Goal: Task Accomplishment & Management: Manage account settings

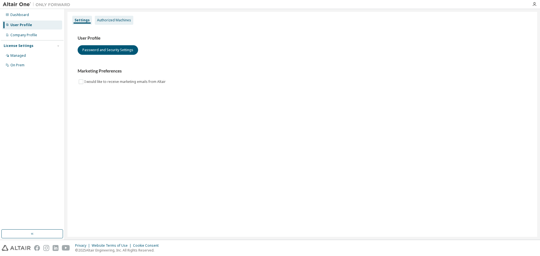
click at [103, 21] on div "Authorized Machines" at bounding box center [114, 20] width 34 height 4
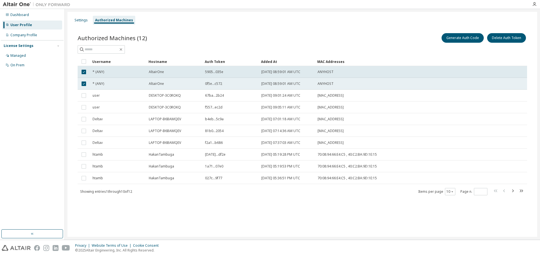
click at [83, 89] on td at bounding box center [84, 84] width 12 height 12
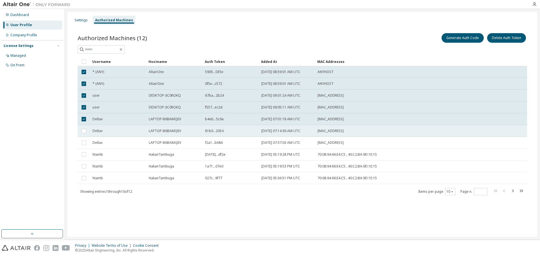
click at [84, 127] on td at bounding box center [84, 131] width 12 height 12
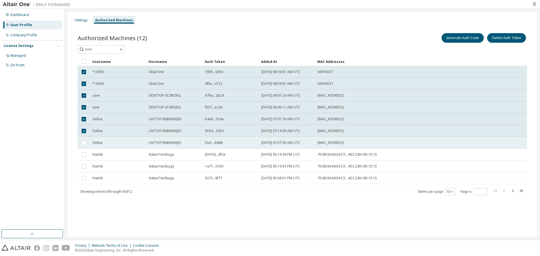
click at [83, 137] on td at bounding box center [84, 143] width 12 height 12
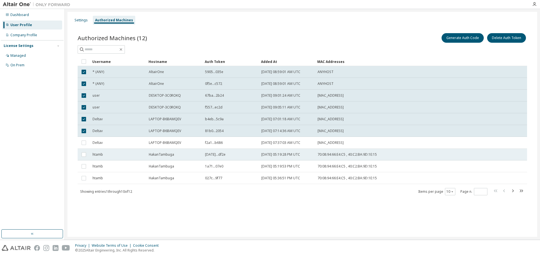
click at [82, 151] on td at bounding box center [84, 155] width 12 height 12
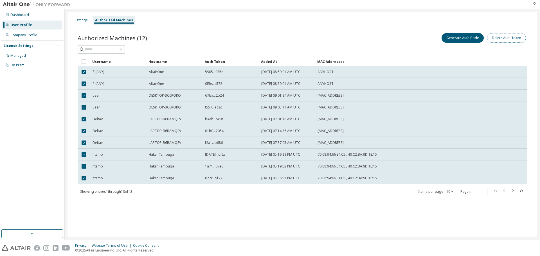
click at [494, 36] on button "Delete Auth Token" at bounding box center [506, 38] width 39 height 10
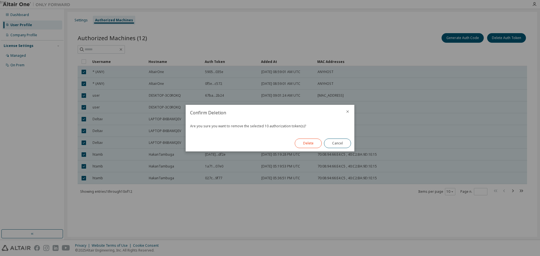
click at [295, 144] on button "Delete" at bounding box center [308, 144] width 27 height 10
click at [299, 143] on div "Delete Cancel" at bounding box center [322, 143] width 63 height 16
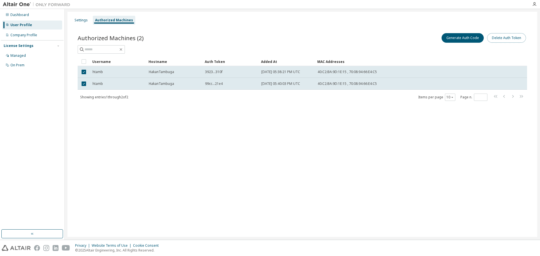
click at [502, 36] on button "Delete Auth Token" at bounding box center [506, 38] width 39 height 10
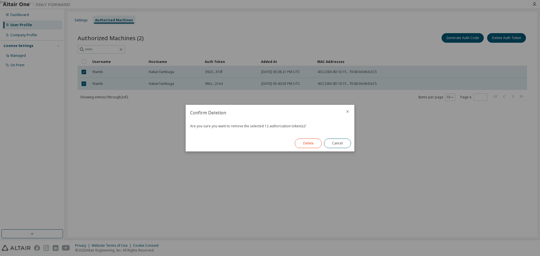
click at [315, 141] on button "Delete" at bounding box center [308, 144] width 27 height 10
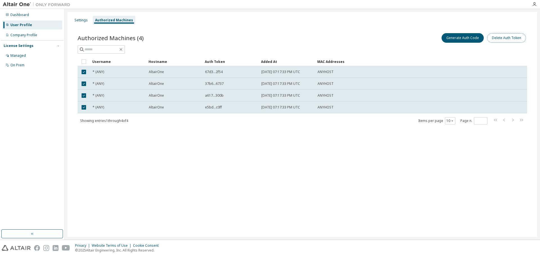
click at [498, 38] on button "Delete Auth Token" at bounding box center [506, 38] width 39 height 10
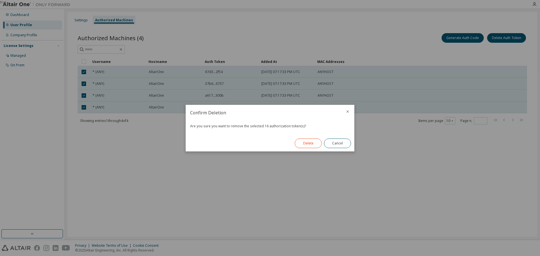
click at [305, 146] on button "Delete" at bounding box center [308, 144] width 27 height 10
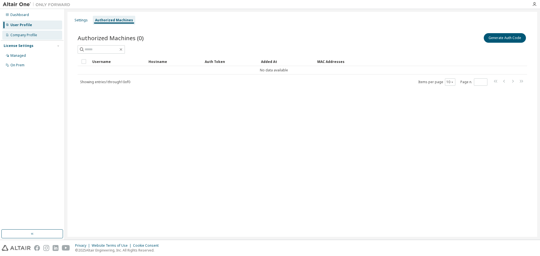
click at [28, 37] on div "Company Profile" at bounding box center [23, 35] width 27 height 4
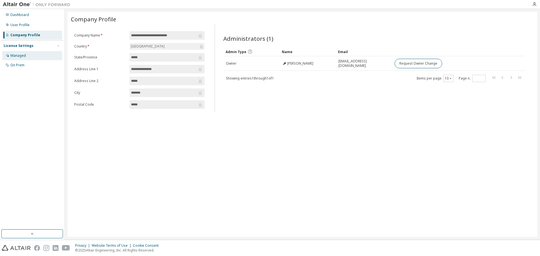
click at [26, 55] on div "Managed" at bounding box center [32, 55] width 60 height 9
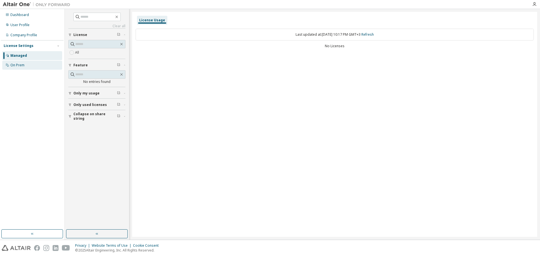
click at [26, 62] on div "On Prem" at bounding box center [32, 65] width 60 height 9
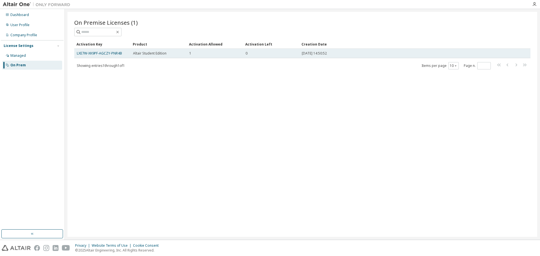
click at [212, 51] on td "1" at bounding box center [215, 54] width 56 height 10
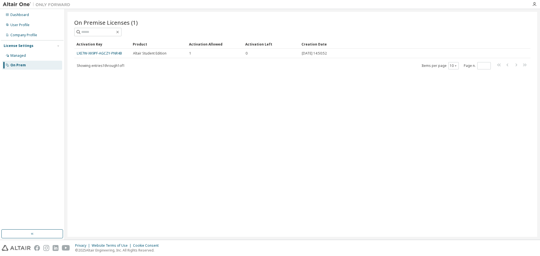
click at [256, 13] on div "On Premise Licenses (1) Clear Load Save Save As Field Operator Value Select fil…" at bounding box center [301, 124] width 469 height 225
click at [176, 46] on div "Product" at bounding box center [159, 44] width 52 height 9
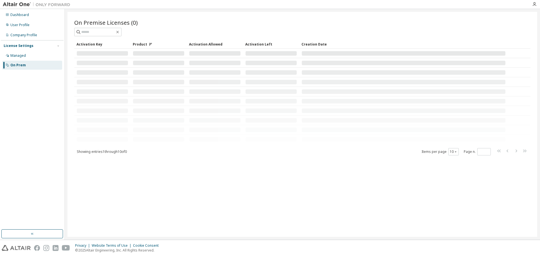
click at [173, 49] on td at bounding box center [158, 54] width 56 height 10
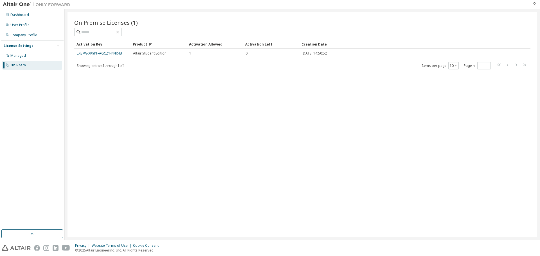
click at [134, 46] on div "Product" at bounding box center [159, 44] width 52 height 9
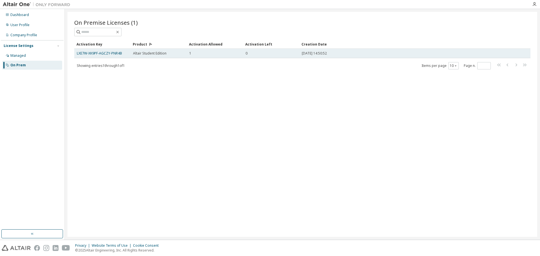
click at [158, 55] on span "Altair Student Edition" at bounding box center [149, 53] width 33 height 4
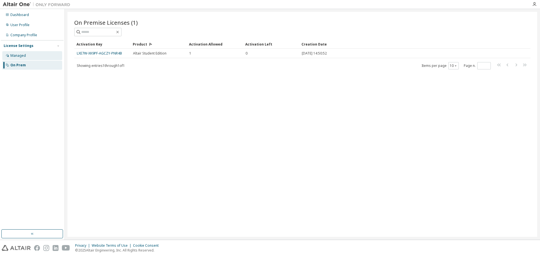
click at [44, 58] on div "Managed" at bounding box center [32, 55] width 60 height 9
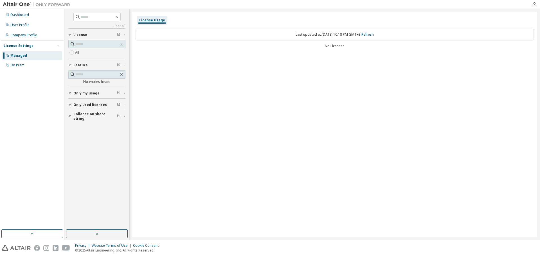
click at [96, 33] on div "License" at bounding box center [98, 35] width 50 height 4
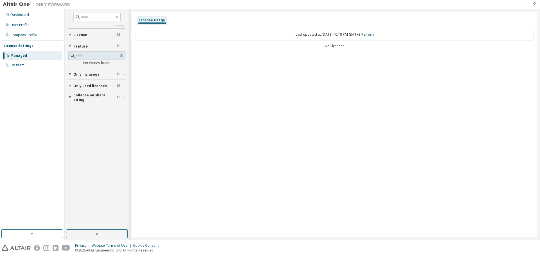
click at [95, 33] on div "License" at bounding box center [98, 35] width 50 height 4
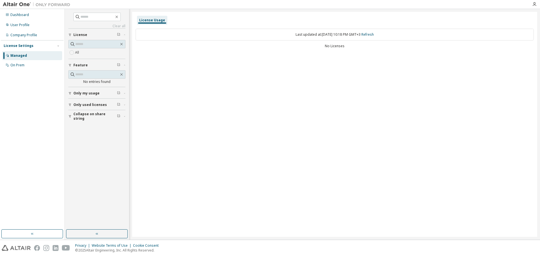
click at [90, 93] on span "Only my usage" at bounding box center [86, 93] width 26 height 4
click at [90, 100] on div "Yes No" at bounding box center [96, 104] width 57 height 13
click at [80, 101] on label "Yes" at bounding box center [78, 101] width 7 height 7
click at [81, 120] on span "Only used licenses" at bounding box center [89, 121] width 33 height 4
click at [81, 128] on label "Yes" at bounding box center [78, 129] width 7 height 7
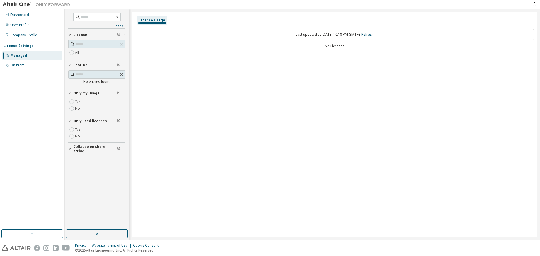
click at [79, 130] on label "Yes" at bounding box center [78, 129] width 7 height 7
click at [79, 143] on button "Collapse on share string" at bounding box center [96, 149] width 57 height 12
click at [83, 119] on button "Collapse on share string" at bounding box center [96, 116] width 57 height 12
click at [47, 34] on div "Company Profile" at bounding box center [32, 35] width 60 height 9
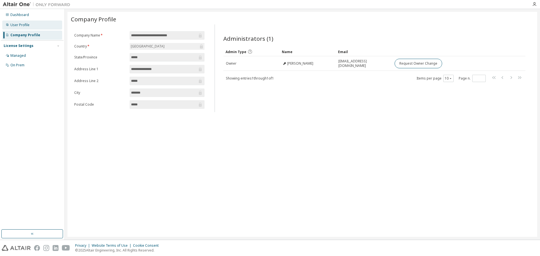
click at [15, 26] on div "User Profile" at bounding box center [19, 25] width 19 height 4
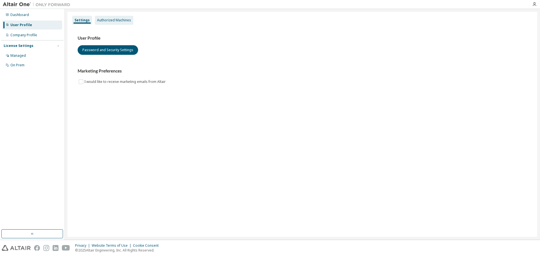
click at [116, 22] on div "Authorized Machines" at bounding box center [114, 20] width 34 height 4
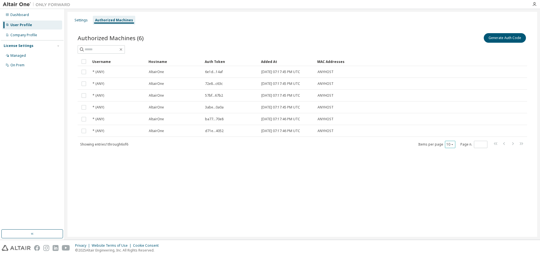
click at [447, 147] on div "10" at bounding box center [450, 144] width 10 height 7
click at [450, 147] on div "10" at bounding box center [450, 144] width 10 height 7
click at [452, 145] on icon "button" at bounding box center [451, 144] width 3 height 3
click at [452, 159] on div "20" at bounding box center [467, 158] width 45 height 7
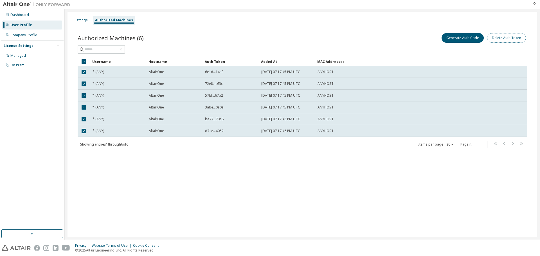
click at [517, 36] on button "Delete Auth Token" at bounding box center [506, 38] width 39 height 10
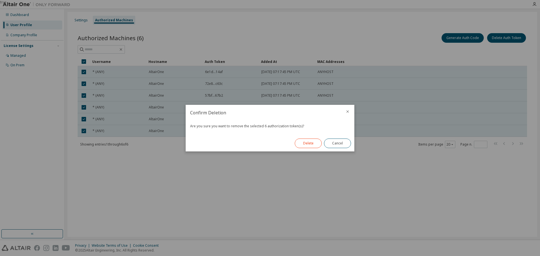
click at [310, 139] on button "Delete" at bounding box center [308, 144] width 27 height 10
click at [308, 142] on div "Delete Cancel" at bounding box center [322, 143] width 63 height 16
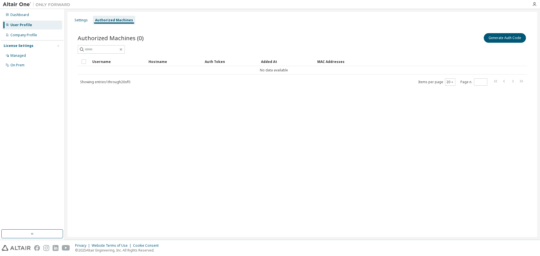
click at [462, 80] on span "Page n. *" at bounding box center [473, 81] width 27 height 7
click at [452, 83] on icon "button" at bounding box center [451, 81] width 3 height 3
click at [450, 90] on div "10" at bounding box center [467, 89] width 45 height 7
click at [454, 84] on div "10" at bounding box center [450, 81] width 10 height 7
click at [452, 83] on div "10" at bounding box center [450, 81] width 10 height 7
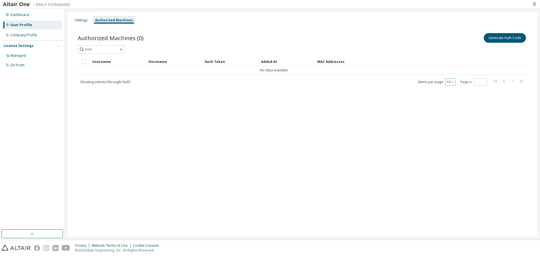
click at [451, 85] on div "10" at bounding box center [450, 81] width 10 height 7
click at [452, 82] on icon "button" at bounding box center [451, 81] width 3 height 3
click at [451, 101] on div "30" at bounding box center [467, 103] width 45 height 7
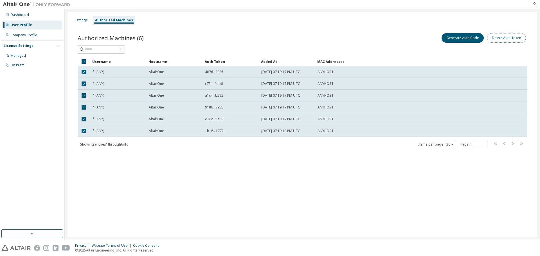
click at [503, 37] on button "Delete Auth Token" at bounding box center [506, 38] width 39 height 10
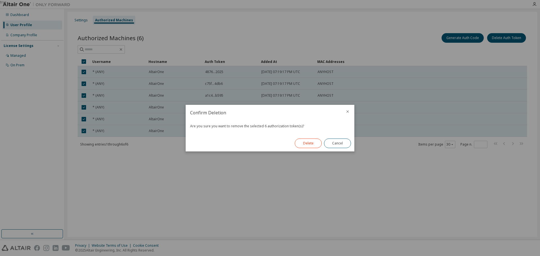
click at [310, 145] on button "Delete" at bounding box center [308, 144] width 27 height 10
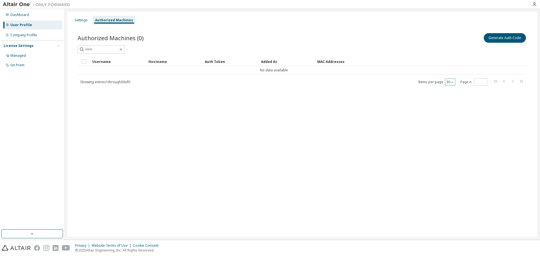
click at [449, 82] on button "30" at bounding box center [450, 82] width 8 height 4
click at [451, 111] on div "50" at bounding box center [467, 110] width 45 height 7
click at [448, 79] on div "50" at bounding box center [450, 81] width 10 height 7
click at [448, 84] on div "50" at bounding box center [450, 81] width 10 height 7
click at [449, 83] on button "50" at bounding box center [450, 82] width 8 height 4
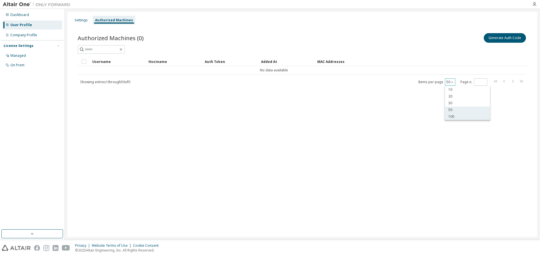
click at [452, 117] on div "100" at bounding box center [467, 116] width 45 height 7
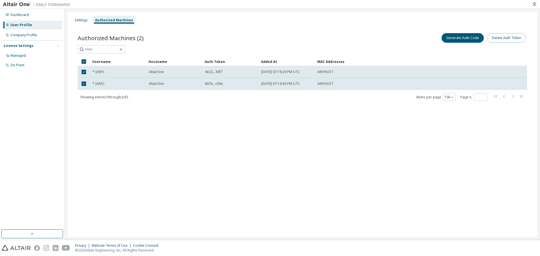
click at [501, 38] on button "Delete Auth Token" at bounding box center [506, 38] width 39 height 10
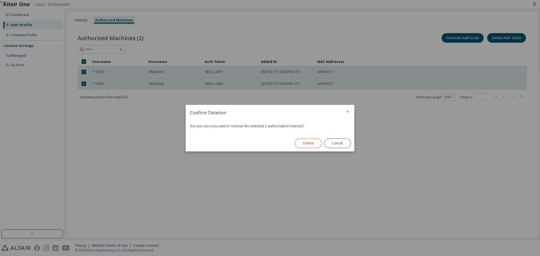
click at [314, 143] on button "Delete" at bounding box center [308, 144] width 27 height 10
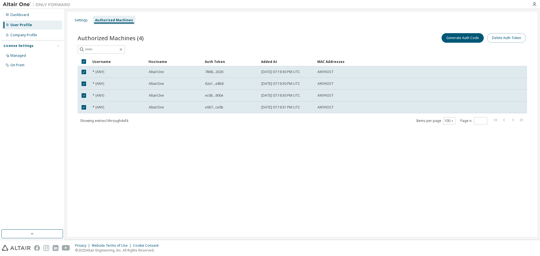
click at [511, 42] on button "Delete Auth Token" at bounding box center [506, 38] width 39 height 10
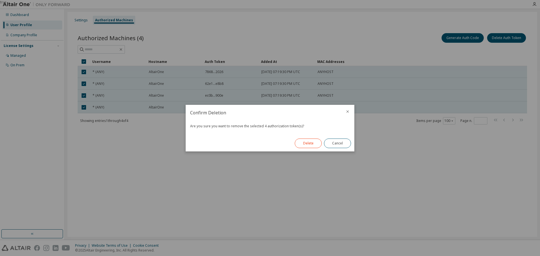
click at [317, 141] on button "Delete" at bounding box center [308, 144] width 27 height 10
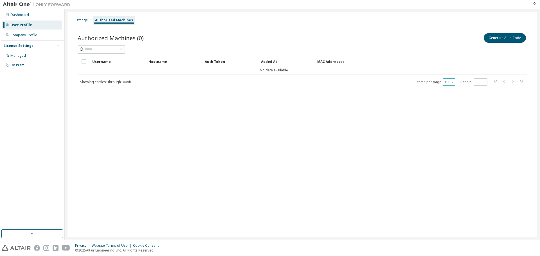
click at [447, 83] on button "100" at bounding box center [449, 82] width 10 height 4
click at [453, 108] on div "50" at bounding box center [465, 110] width 45 height 7
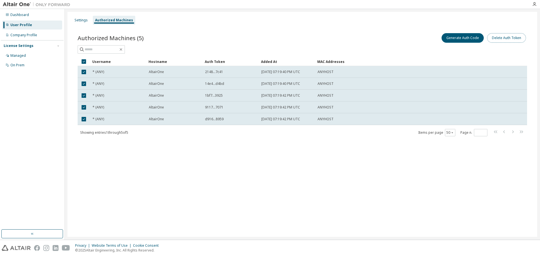
click at [494, 37] on button "Delete Auth Token" at bounding box center [506, 38] width 39 height 10
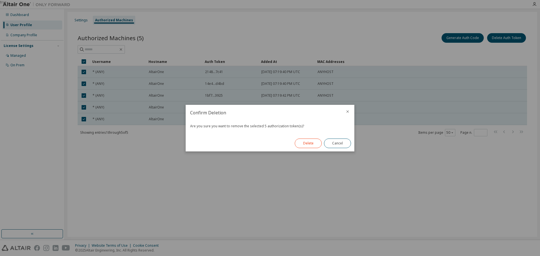
click at [306, 145] on button "Delete" at bounding box center [308, 144] width 27 height 10
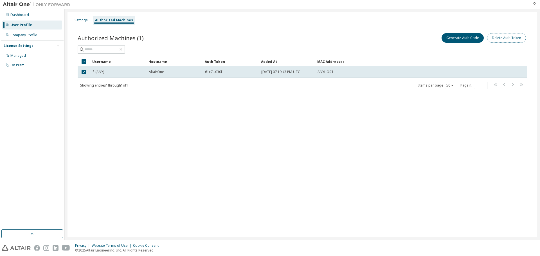
click at [508, 38] on button "Delete Auth Token" at bounding box center [506, 38] width 39 height 10
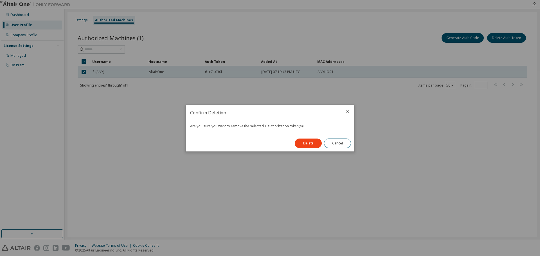
click at [312, 144] on button "Delete" at bounding box center [308, 144] width 27 height 10
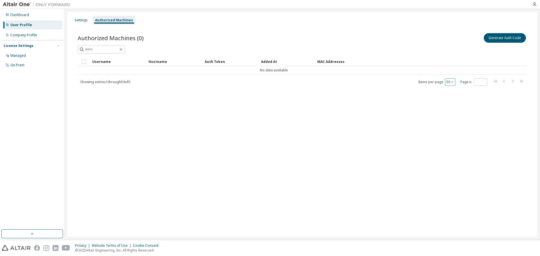
click at [452, 85] on div "50" at bounding box center [450, 81] width 10 height 7
click at [451, 82] on icon "button" at bounding box center [451, 81] width 3 height 3
click at [448, 88] on div "10" at bounding box center [467, 89] width 45 height 7
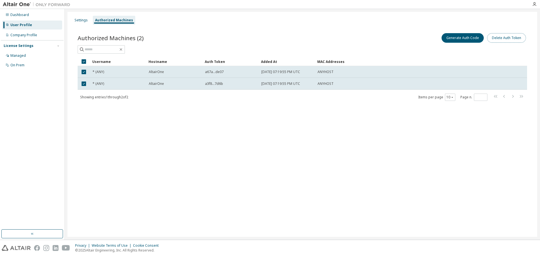
click at [510, 39] on button "Delete Auth Token" at bounding box center [506, 38] width 39 height 10
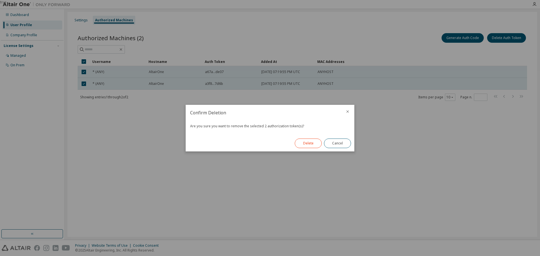
click at [319, 144] on button "Delete" at bounding box center [308, 144] width 27 height 10
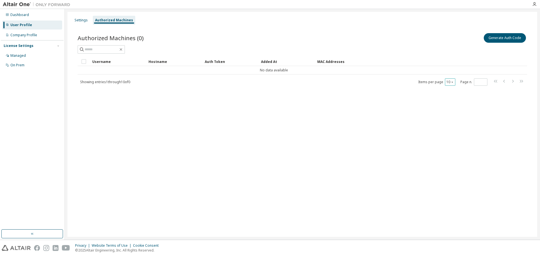
click at [451, 82] on icon "button" at bounding box center [451, 81] width 3 height 3
click at [449, 100] on div "20" at bounding box center [467, 96] width 45 height 7
click at [453, 84] on button "20" at bounding box center [450, 82] width 8 height 4
click at [450, 101] on div "30" at bounding box center [467, 103] width 45 height 7
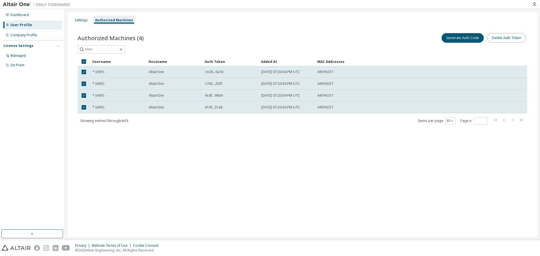
click at [509, 37] on button "Delete Auth Token" at bounding box center [506, 38] width 39 height 10
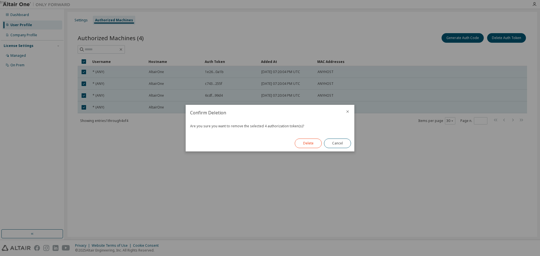
click at [315, 142] on button "Delete" at bounding box center [308, 144] width 27 height 10
click at [312, 142] on div "Delete Cancel" at bounding box center [322, 143] width 63 height 16
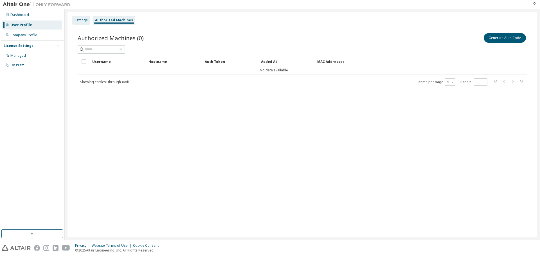
click at [88, 21] on div "Settings" at bounding box center [81, 20] width 18 height 9
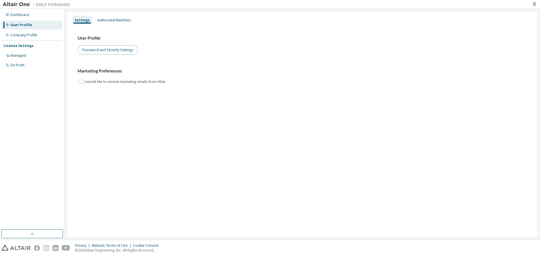
click at [102, 51] on button "Password and Security Settings" at bounding box center [108, 50] width 60 height 10
click at [39, 26] on div "User Profile" at bounding box center [32, 25] width 60 height 9
click at [102, 18] on div "Authorized Machines" at bounding box center [114, 20] width 34 height 4
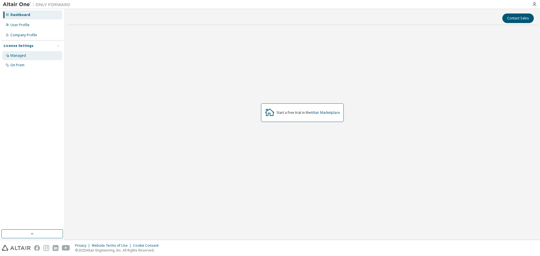
click at [35, 52] on div "Managed" at bounding box center [32, 55] width 60 height 9
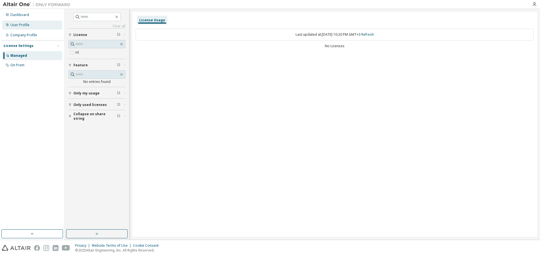
click at [40, 24] on div "User Profile" at bounding box center [32, 25] width 60 height 9
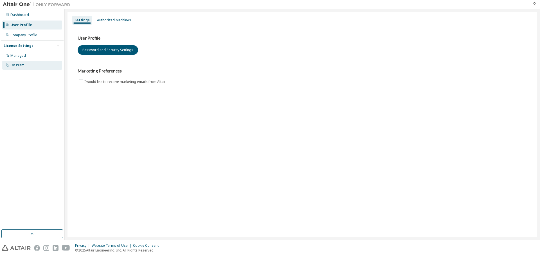
click at [27, 64] on div "On Prem" at bounding box center [32, 65] width 60 height 9
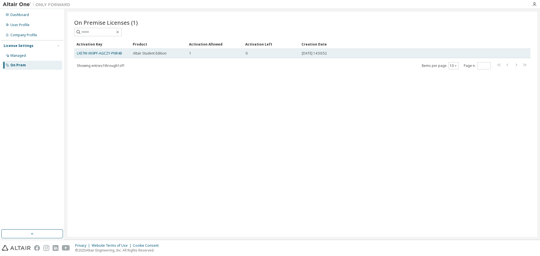
click at [207, 50] on td "1" at bounding box center [215, 54] width 56 height 10
click at [193, 52] on div "1" at bounding box center [214, 53] width 51 height 4
drag, startPoint x: 193, startPoint y: 52, endPoint x: 176, endPoint y: 56, distance: 17.9
click at [176, 56] on td "Altair Student Edition" at bounding box center [158, 54] width 56 height 10
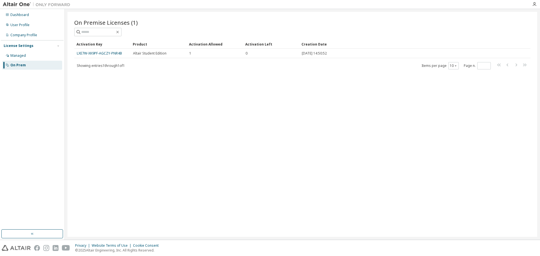
drag, startPoint x: 138, startPoint y: 67, endPoint x: 129, endPoint y: 67, distance: 9.3
click at [138, 67] on div "Showing entries 1 through 1 of 1 Items per page 10 Page n. *" at bounding box center [302, 66] width 456 height 8
click at [125, 67] on span "Showing entries 1 through 1 of 1" at bounding box center [101, 65] width 48 height 5
click at [535, 3] on icon "button" at bounding box center [534, 4] width 4 height 4
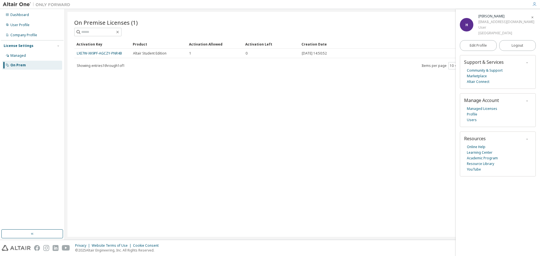
click at [529, 101] on span "button" at bounding box center [527, 101] width 6 height 6
drag, startPoint x: 370, startPoint y: 121, endPoint x: 319, endPoint y: 116, distance: 50.8
click at [370, 121] on div "On Premise Licenses (1) Clear Load Save Save As Field Operator Value Select fil…" at bounding box center [301, 124] width 469 height 225
click at [146, 74] on div "On Premise Licenses (1) Clear Load Save Save As Field Operator Value Select fil…" at bounding box center [301, 124] width 469 height 225
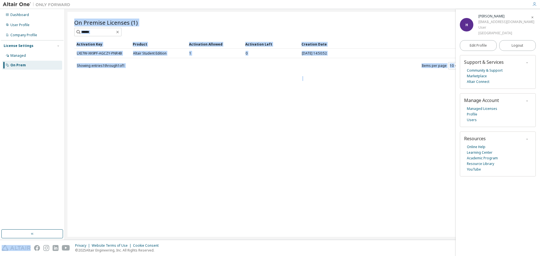
click at [146, 74] on div "On Premise Licenses (1) Clear Load Save Save As Field Operator Value Select fil…" at bounding box center [301, 124] width 469 height 225
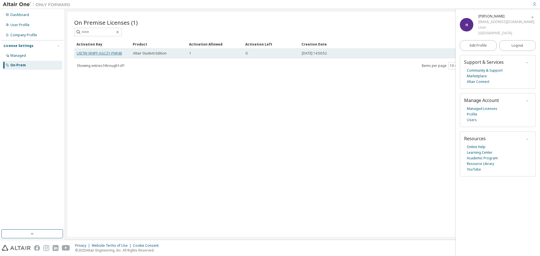
click at [114, 52] on link "LXE7W-XK9PF-AGCZY-PNR4B" at bounding box center [99, 53] width 45 height 5
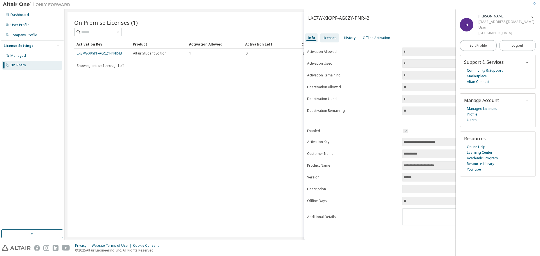
click at [334, 40] on div "Licenses" at bounding box center [329, 38] width 14 height 4
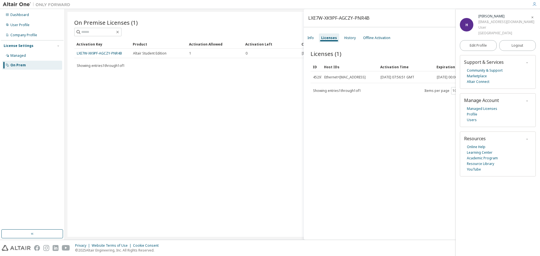
click at [534, 17] on span "button" at bounding box center [532, 17] width 6 height 9
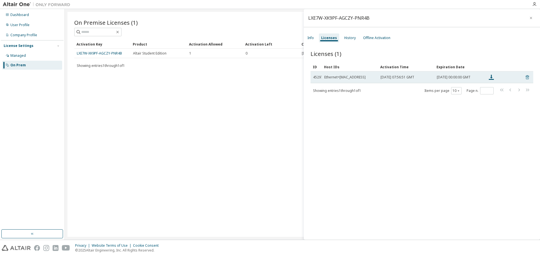
click at [525, 78] on icon at bounding box center [527, 77] width 5 height 7
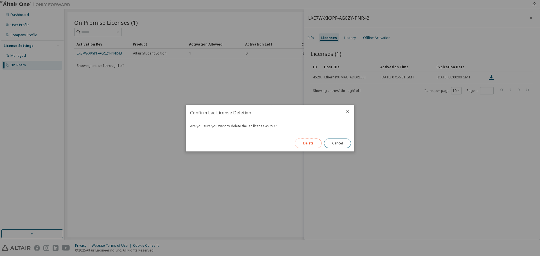
click at [298, 142] on button "Delete" at bounding box center [308, 144] width 27 height 10
click at [331, 144] on button "Close" at bounding box center [337, 144] width 27 height 10
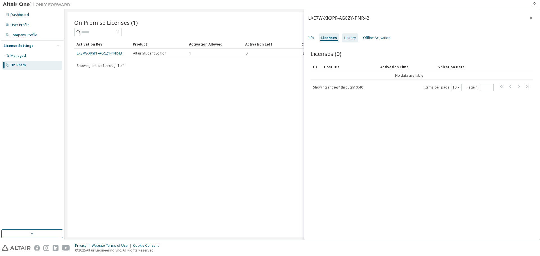
click at [346, 38] on div "History" at bounding box center [350, 38] width 12 height 4
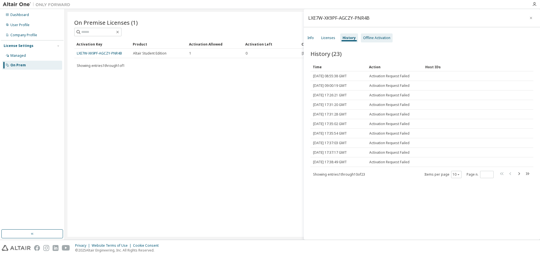
click at [381, 40] on div "Offline Activation" at bounding box center [377, 37] width 32 height 9
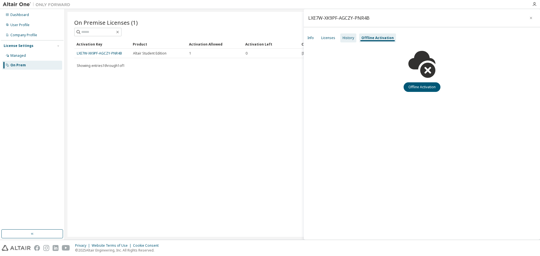
click at [342, 40] on div "History" at bounding box center [348, 38] width 12 height 4
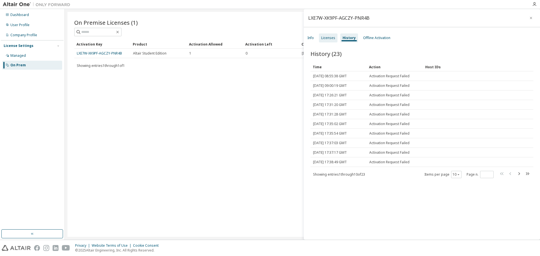
click at [331, 39] on div "Licenses" at bounding box center [328, 38] width 14 height 4
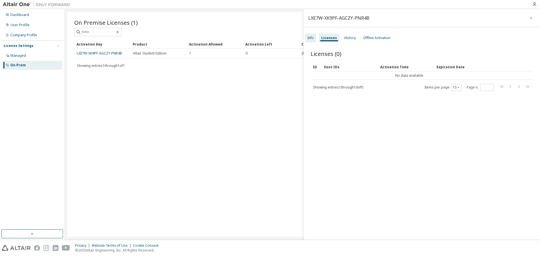
click at [314, 38] on div "Info" at bounding box center [310, 37] width 11 height 9
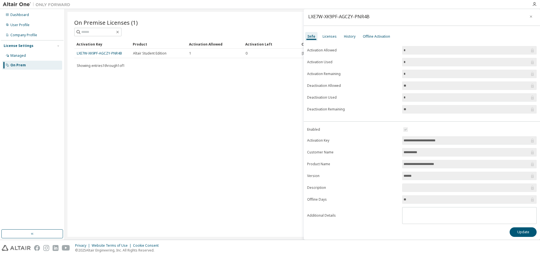
scroll to position [3, 0]
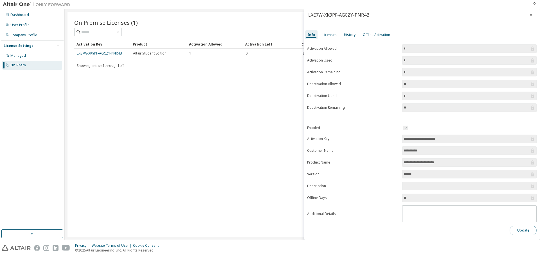
click at [520, 234] on button "Update" at bounding box center [522, 231] width 27 height 10
click at [515, 226] on button "Update" at bounding box center [522, 231] width 27 height 10
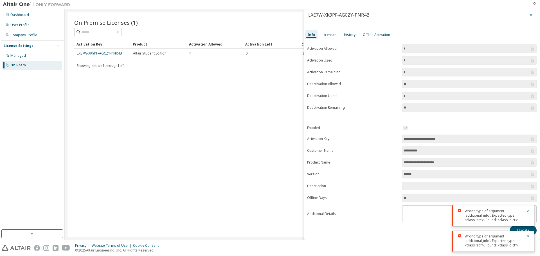
click at [529, 14] on icon "button" at bounding box center [531, 15] width 4 height 4
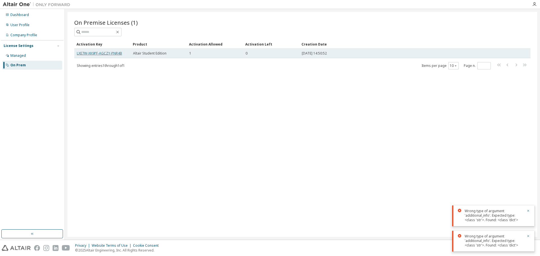
click at [119, 53] on link "LXE7W-XK9PF-AGCZY-PNR4B" at bounding box center [99, 53] width 45 height 5
